Goal: Information Seeking & Learning: Find contact information

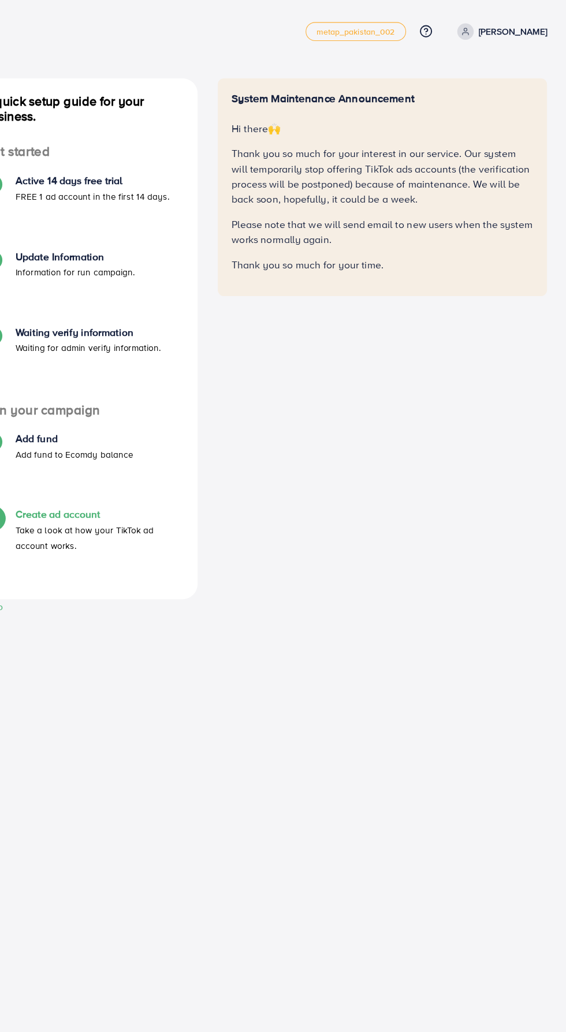
click at [480, 27] on span at bounding box center [472, 28] width 15 height 15
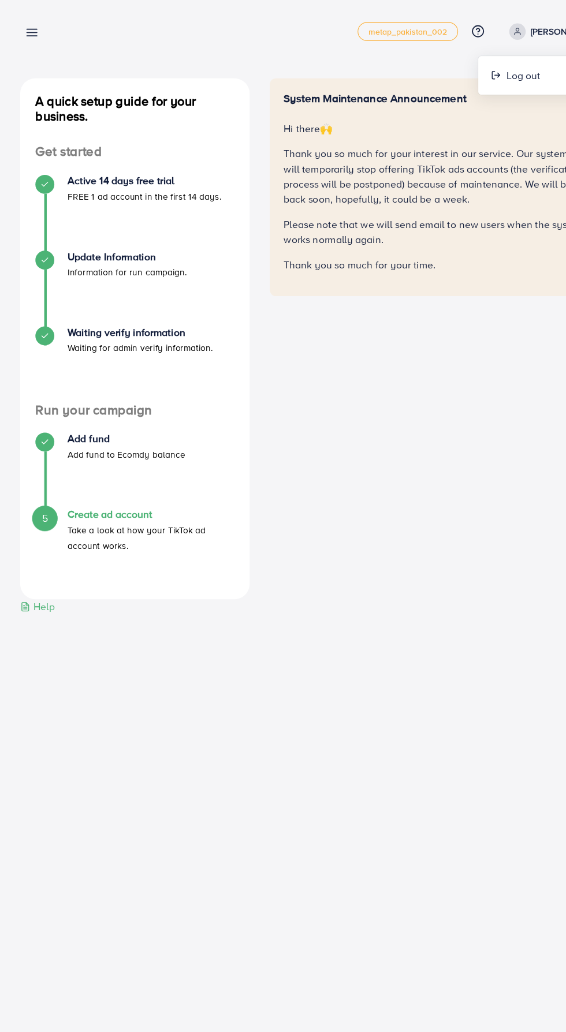
click at [443, 28] on icon at bounding box center [437, 29] width 12 height 12
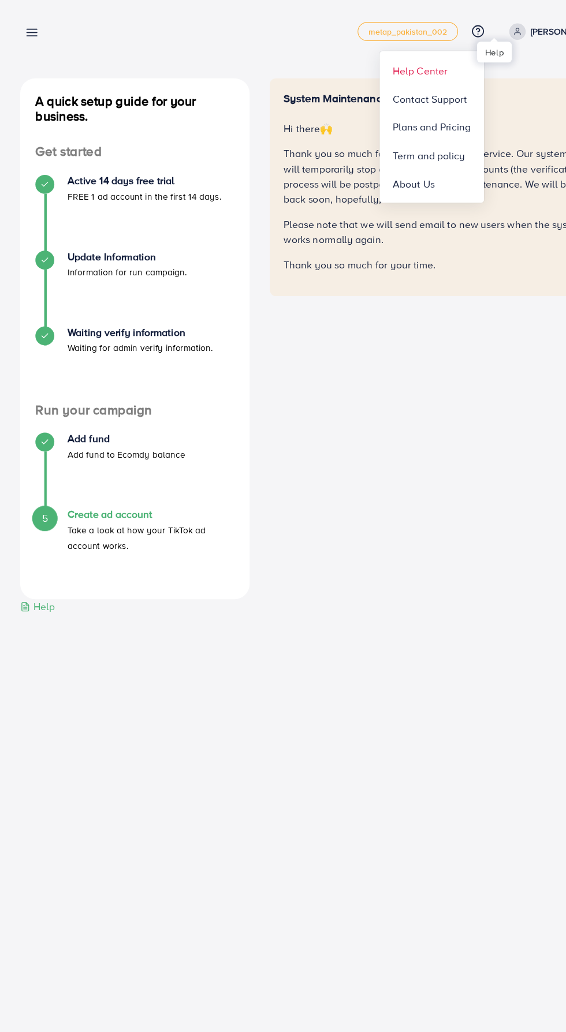
click at [392, 68] on span "Help Center" at bounding box center [384, 65] width 50 height 14
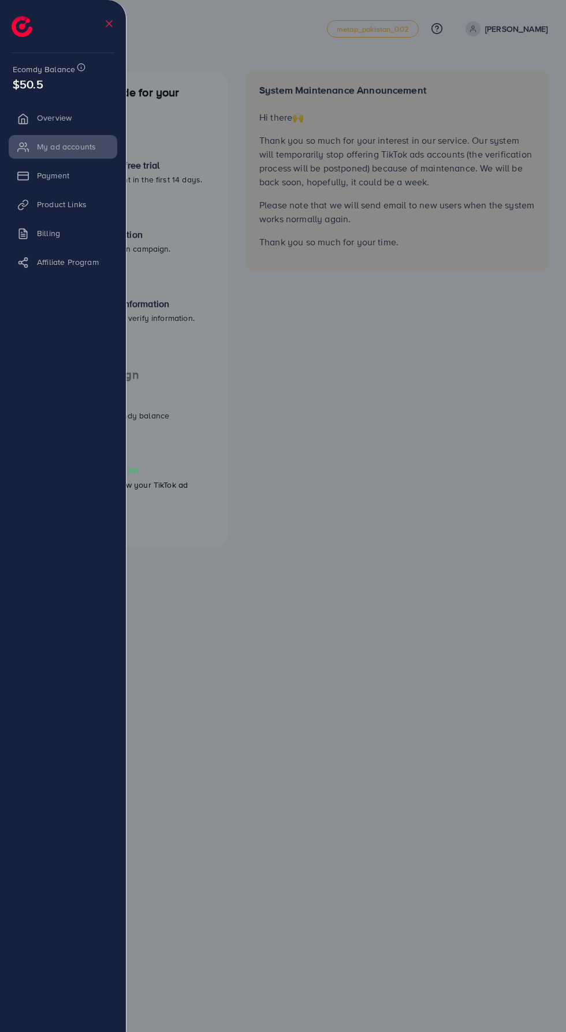
click at [14, 27] on img at bounding box center [22, 26] width 21 height 21
